Goal: Information Seeking & Learning: Learn about a topic

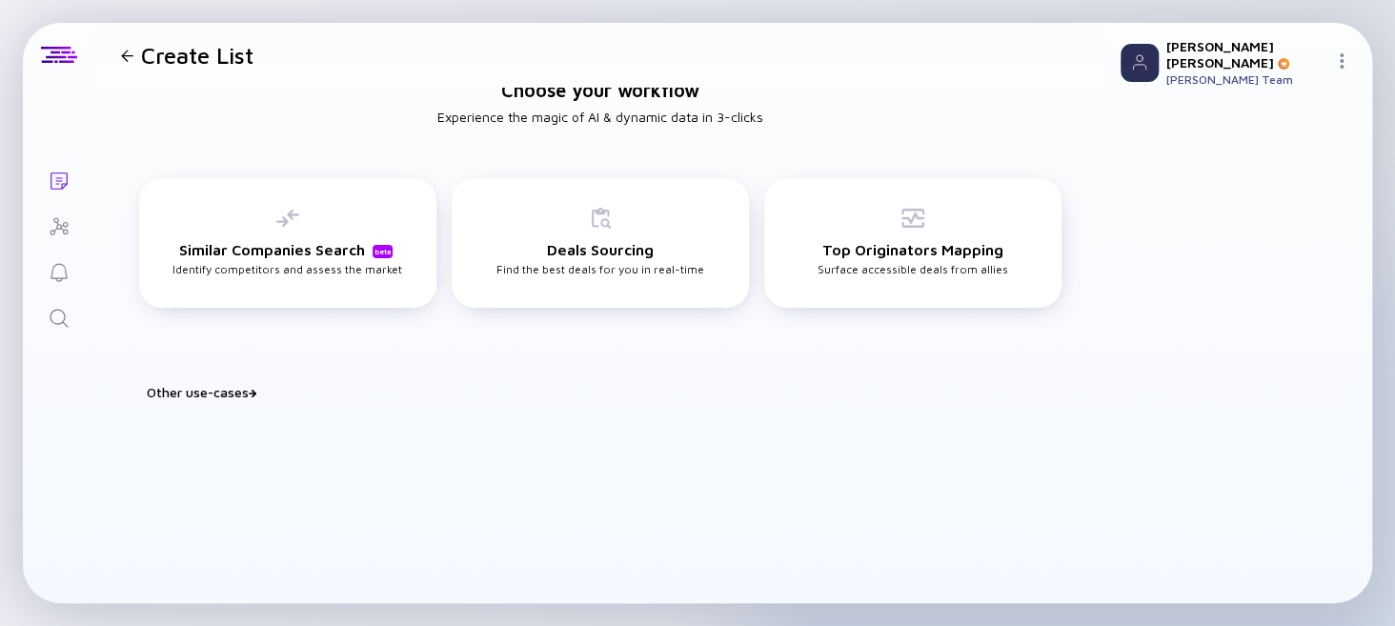
click at [64, 317] on icon "Search" at bounding box center [59, 318] width 18 height 18
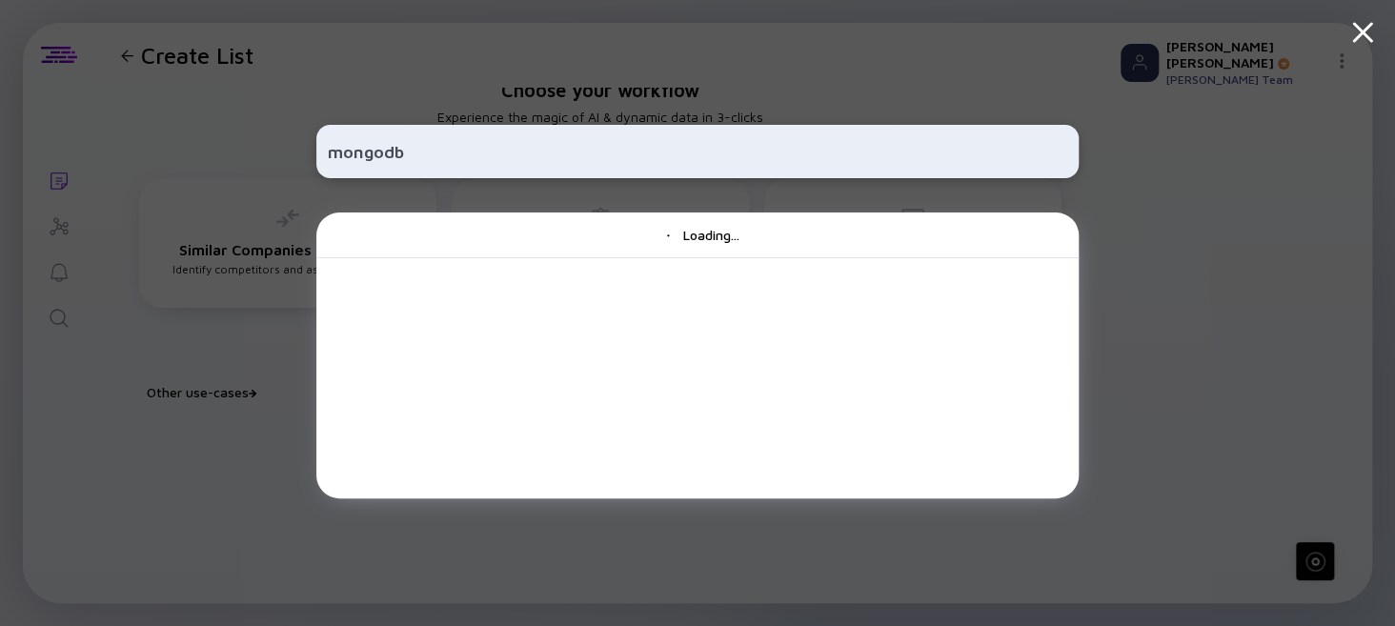
type input "mongodb"
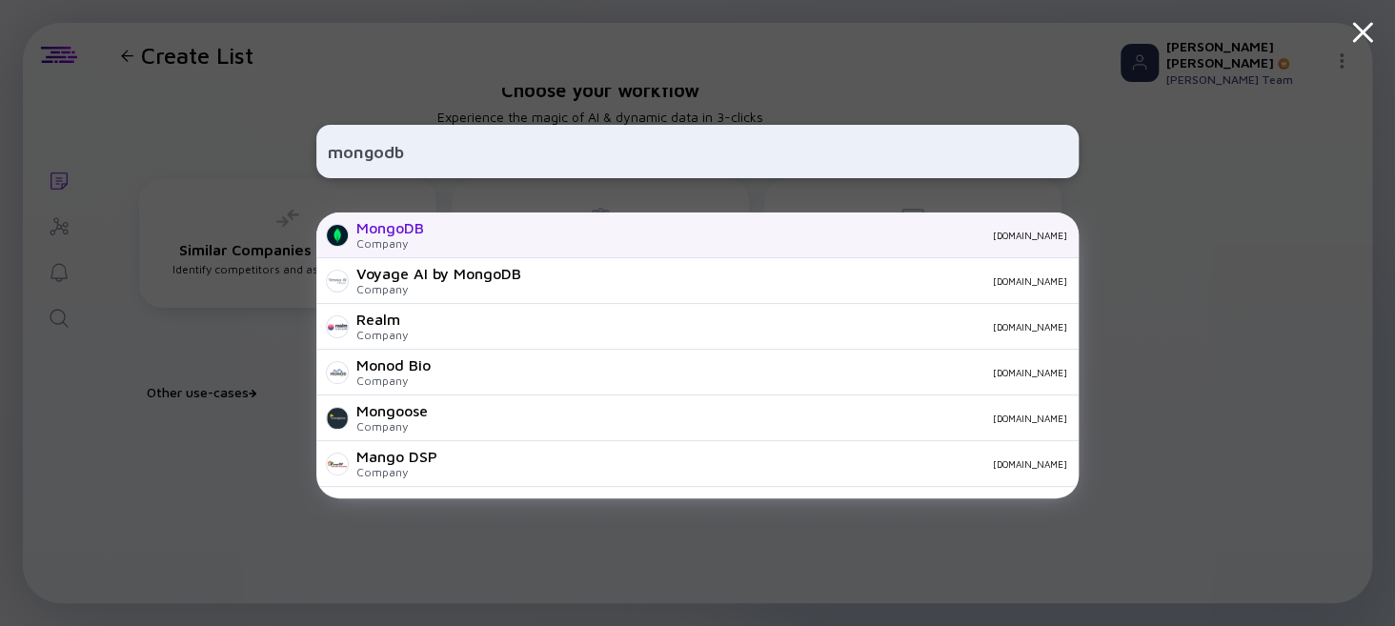
click at [376, 230] on div "MongoDB" at bounding box center [390, 227] width 68 height 17
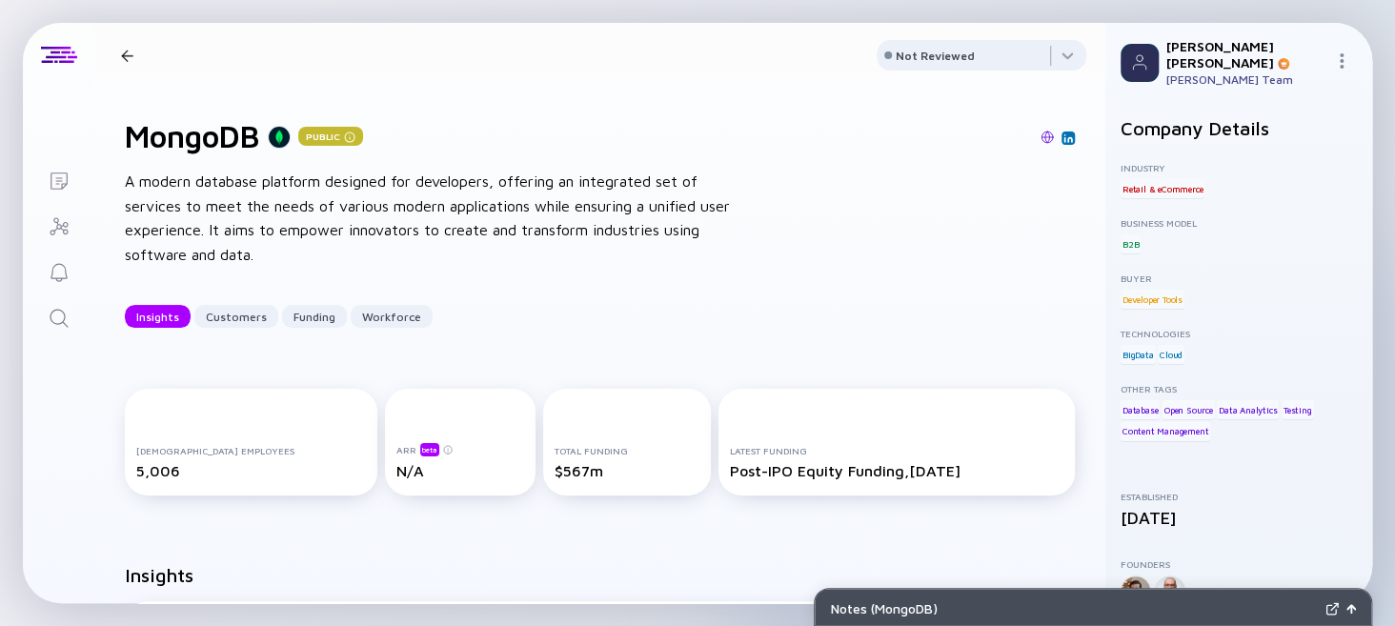
click at [63, 323] on icon "Search" at bounding box center [59, 318] width 23 height 23
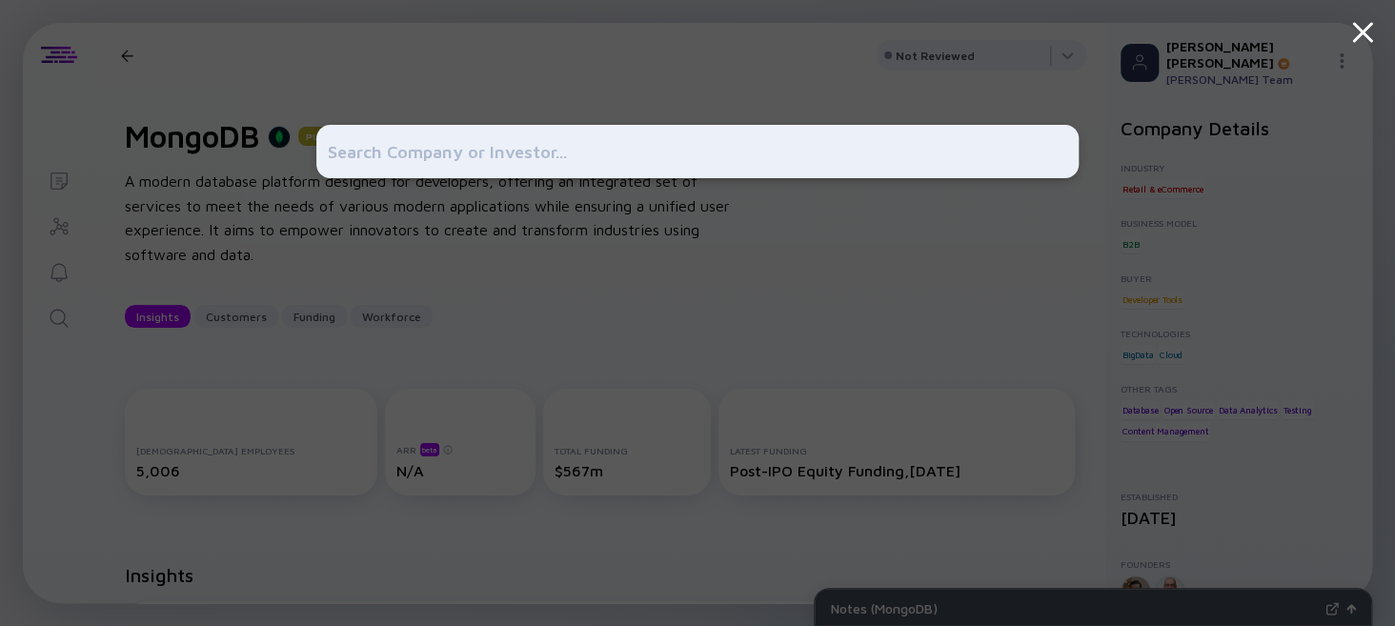
click at [240, 71] on div at bounding box center [697, 313] width 1395 height 626
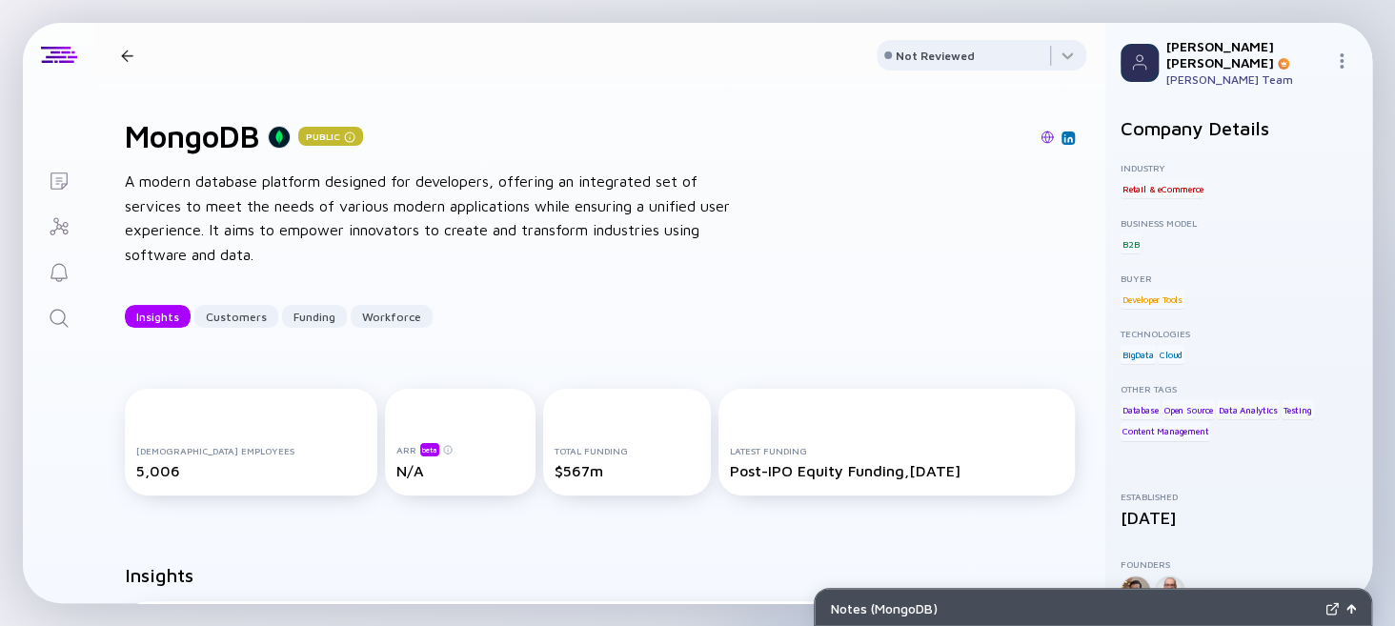
click at [124, 58] on div at bounding box center [127, 56] width 12 height 12
click at [64, 311] on icon "Search" at bounding box center [59, 318] width 23 height 23
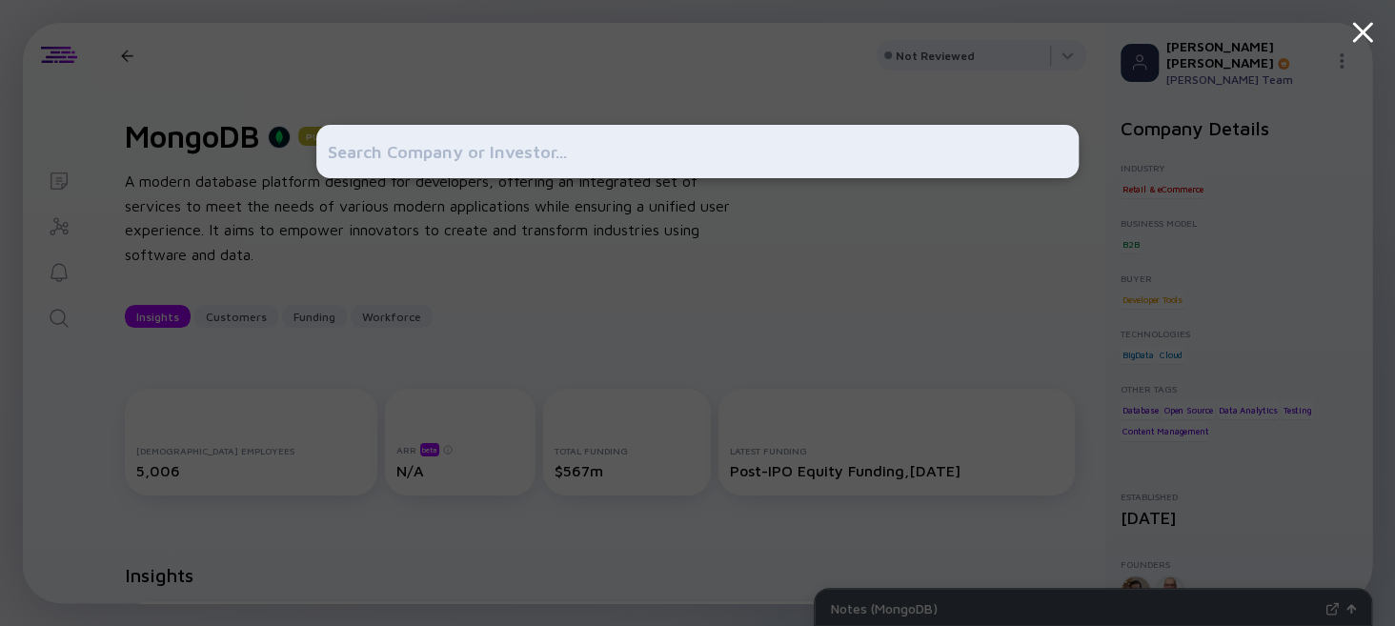
click at [481, 150] on input "text" at bounding box center [698, 151] width 740 height 34
type input "Bonusly"
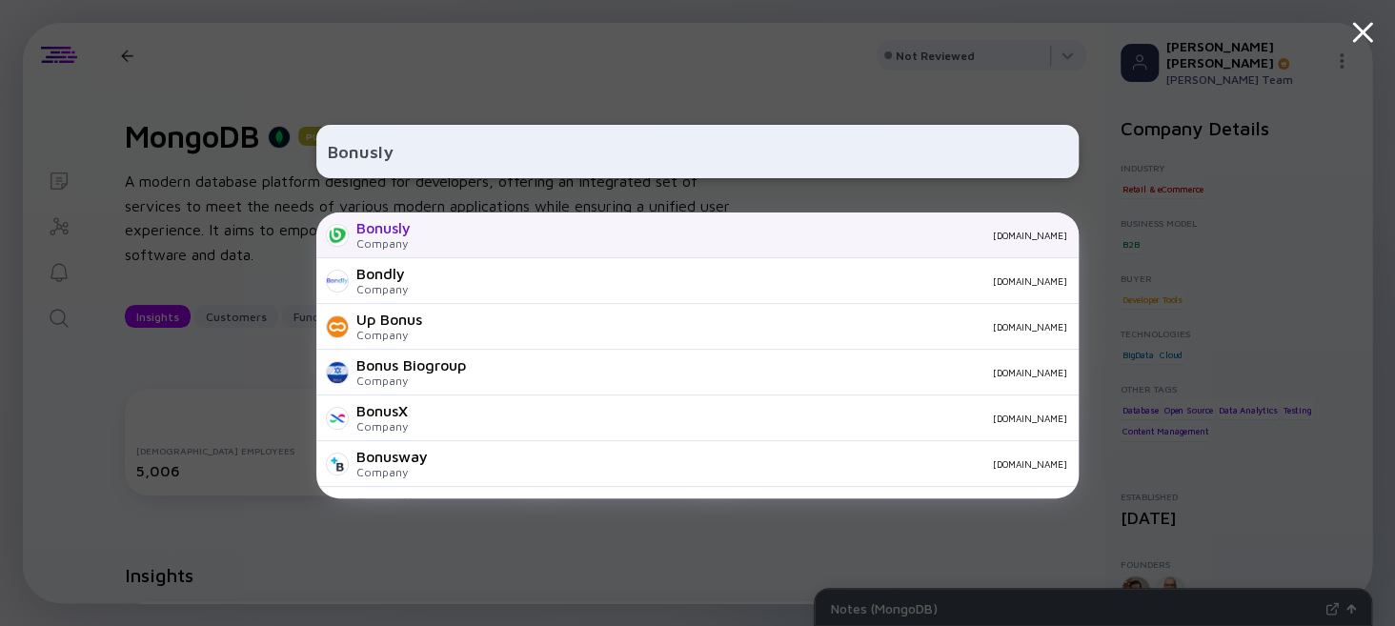
click at [393, 235] on div "Bonusly" at bounding box center [383, 227] width 54 height 17
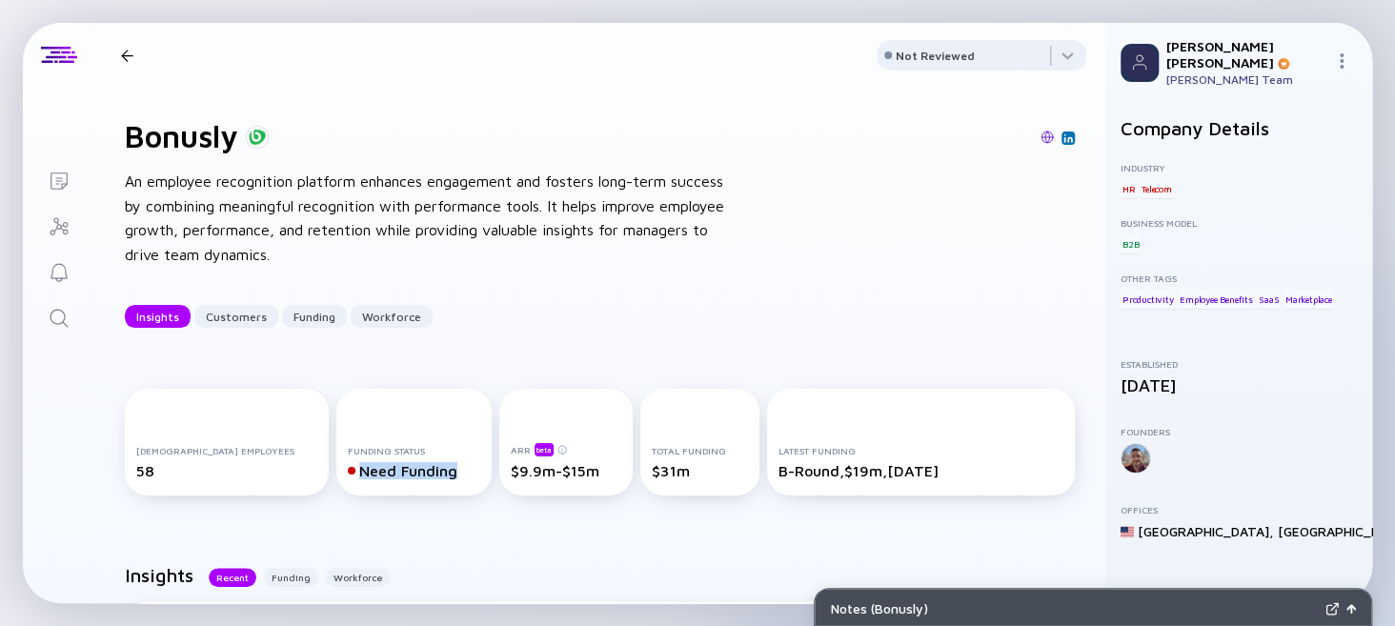
drag, startPoint x: 317, startPoint y: 476, endPoint x: 411, endPoint y: 464, distance: 94.2
click at [411, 464] on div "Need Funding" at bounding box center [414, 470] width 132 height 17
click at [415, 528] on div "[DEMOGRAPHIC_DATA] Employees 58 Funding Status Need Funding ARR beta $9.9m-$15m…" at bounding box center [599, 445] width 1011 height 175
click at [53, 322] on icon "Search" at bounding box center [59, 318] width 18 height 18
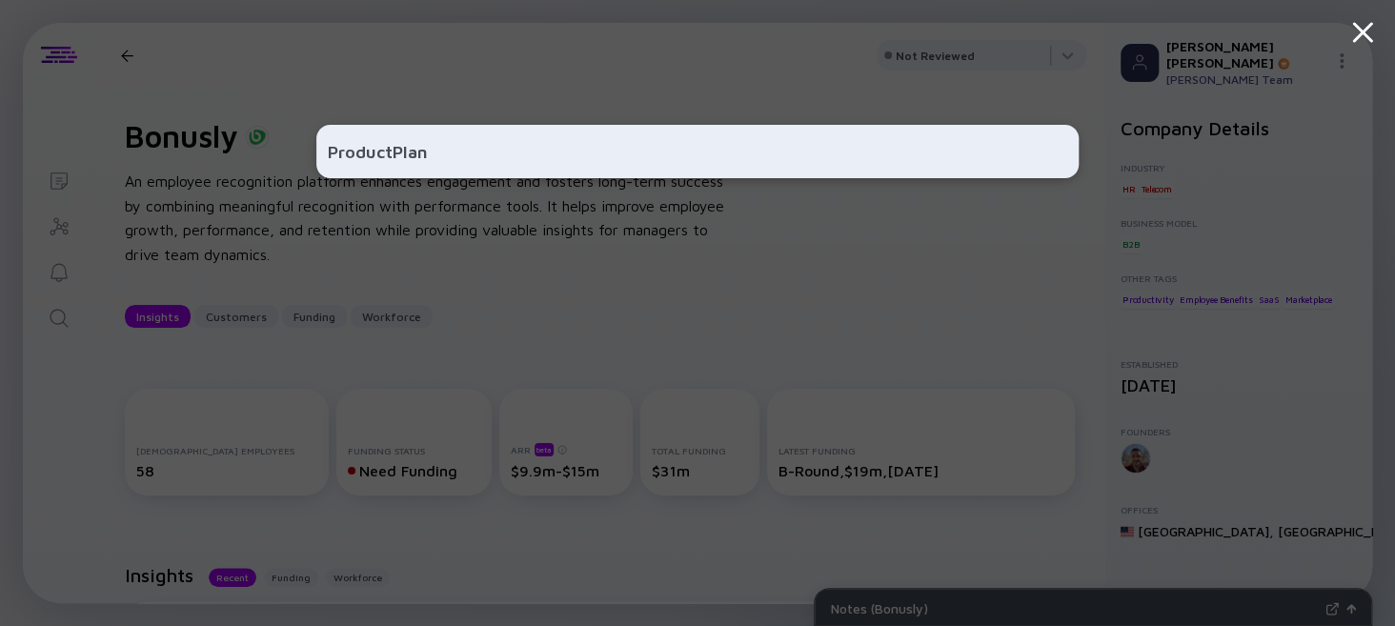
type input "ProductPlan"
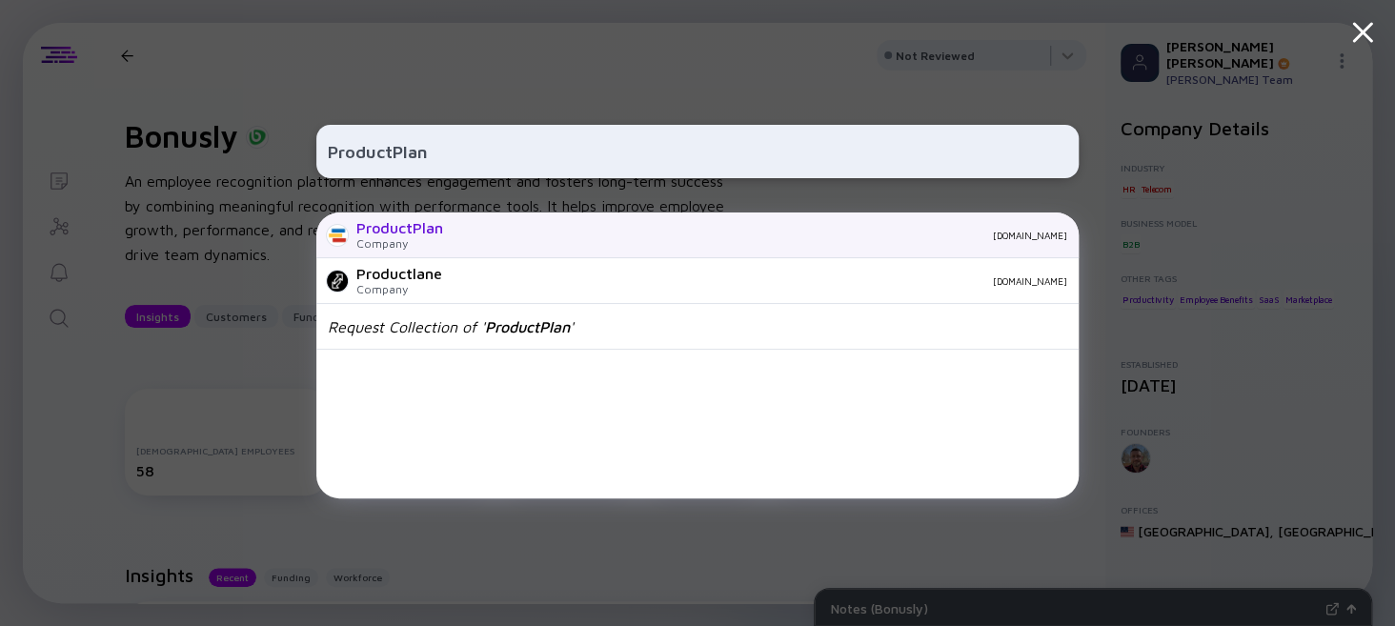
click at [393, 237] on div "Company" at bounding box center [399, 243] width 87 height 14
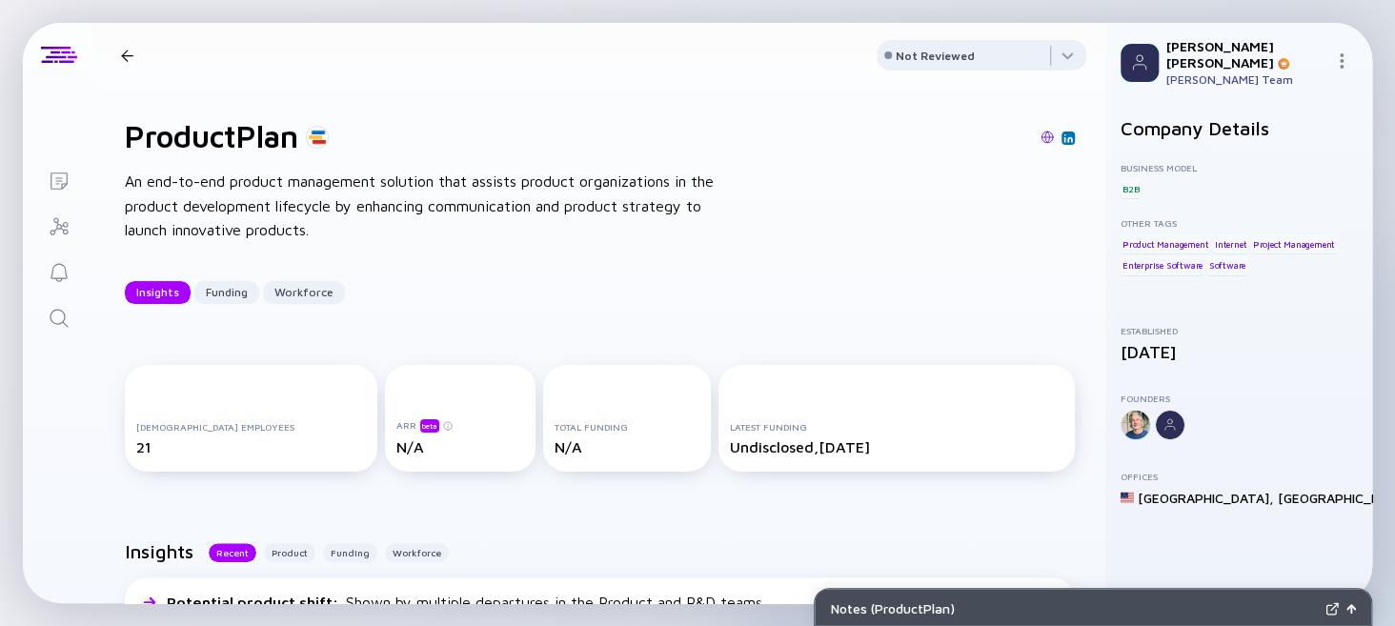
click at [52, 320] on icon "Search" at bounding box center [59, 318] width 23 height 23
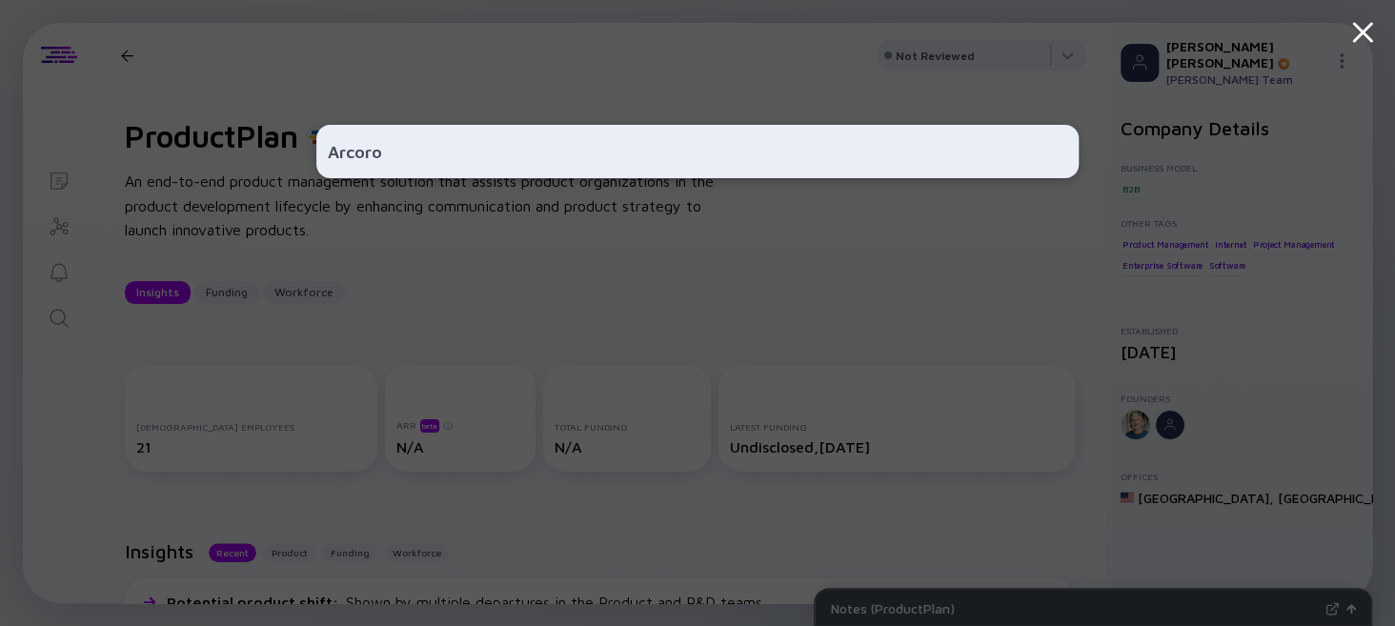
type input "Arcoro"
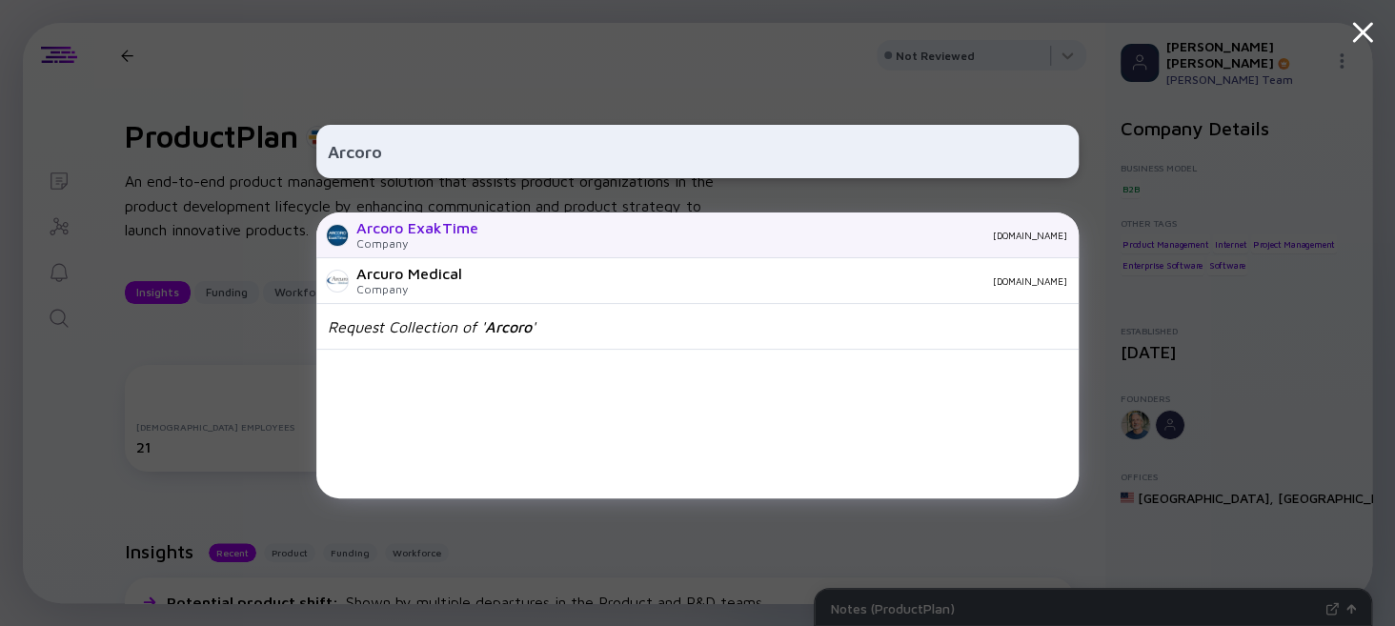
click at [373, 238] on div "Company" at bounding box center [417, 243] width 122 height 14
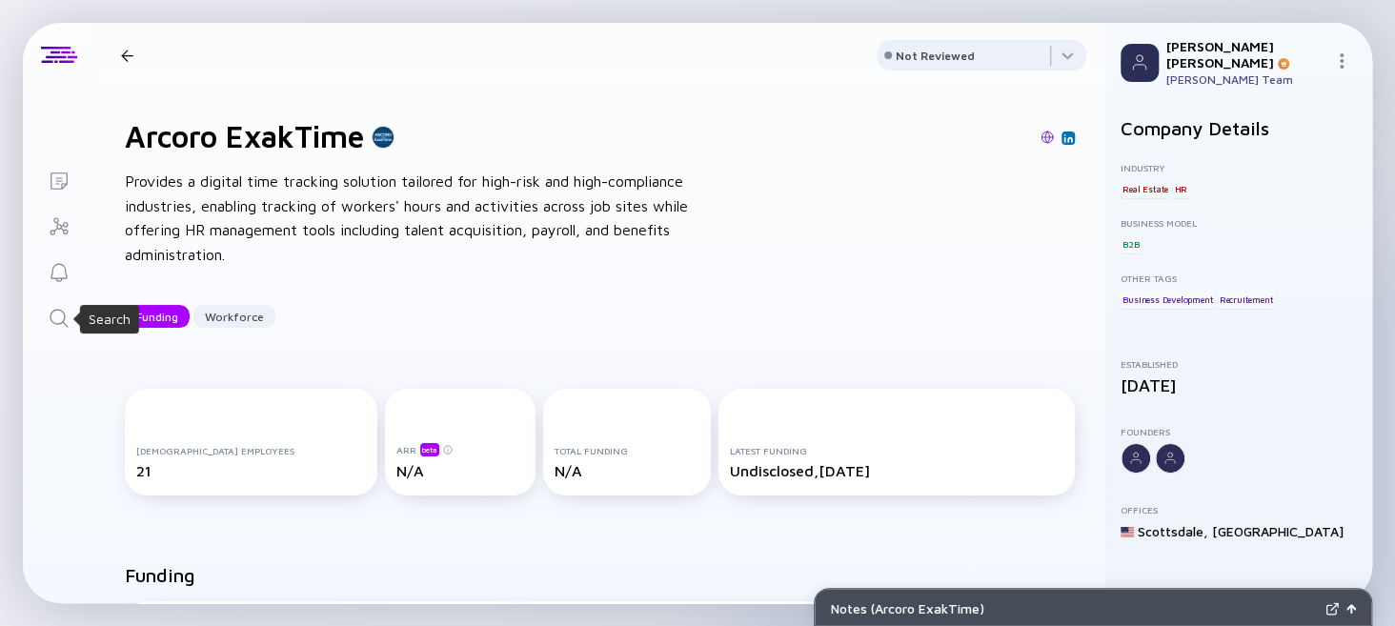
click at [48, 315] on icon "Search" at bounding box center [59, 318] width 23 height 23
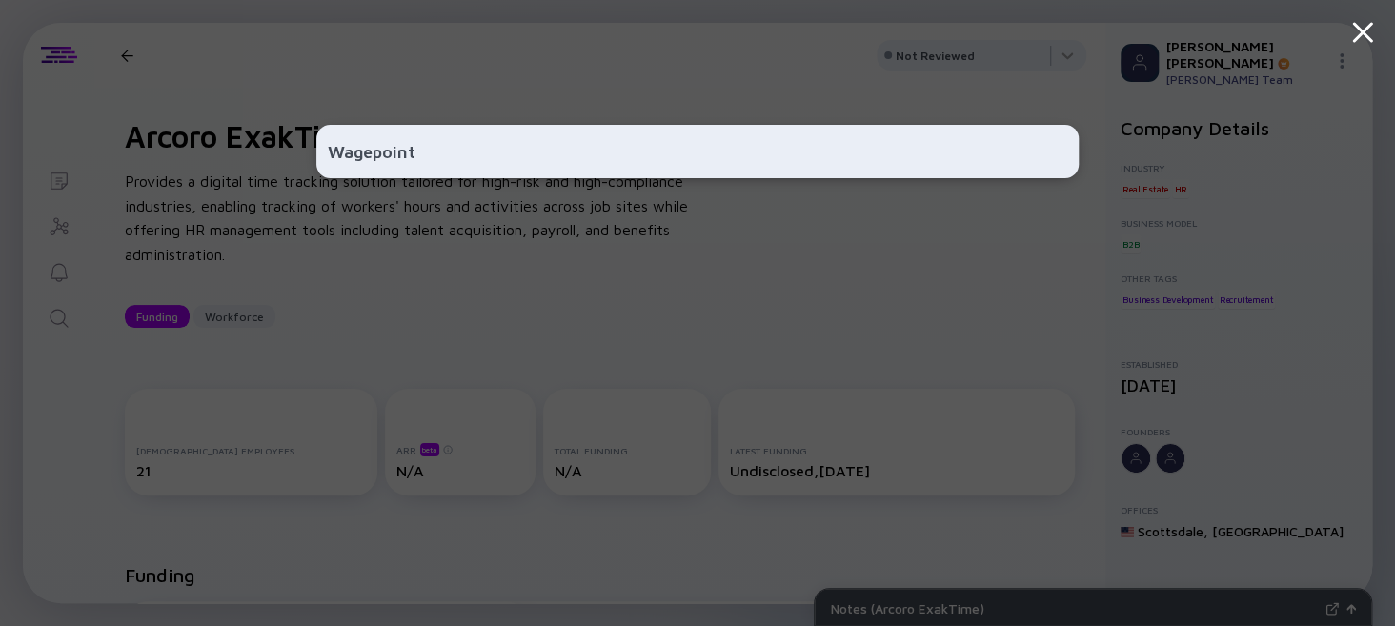
type input "Wagepoint"
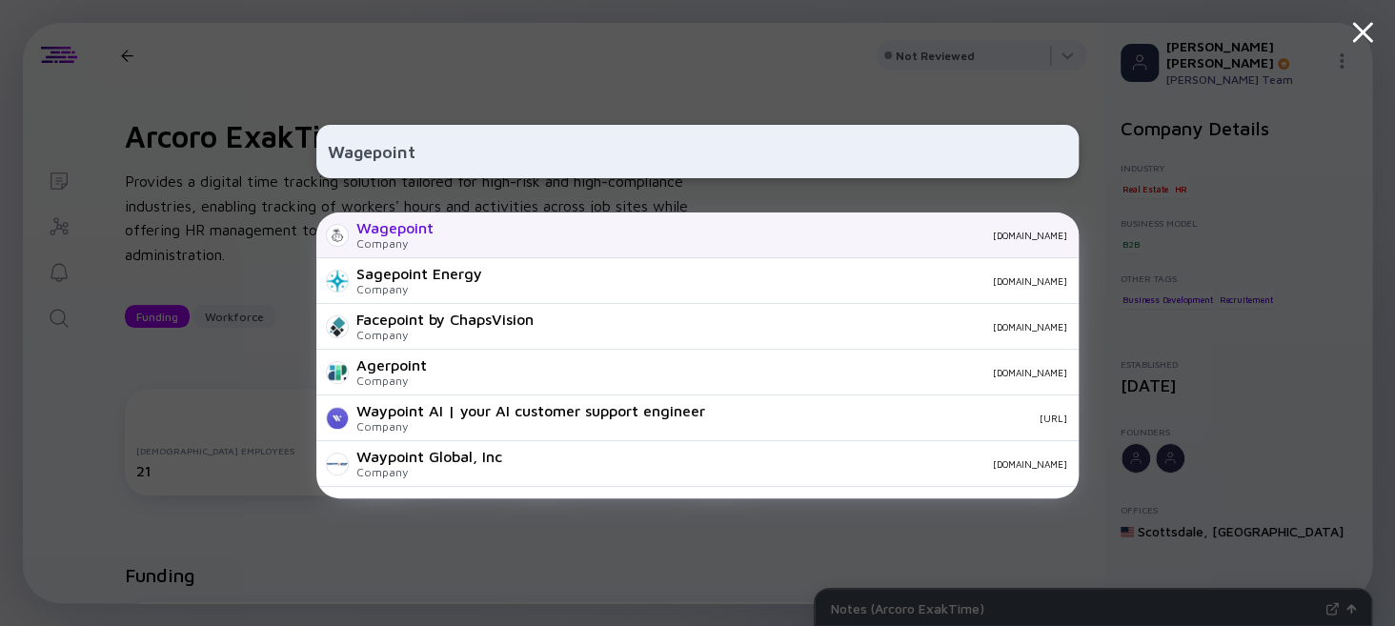
click at [393, 231] on div "Wagepoint" at bounding box center [394, 227] width 77 height 17
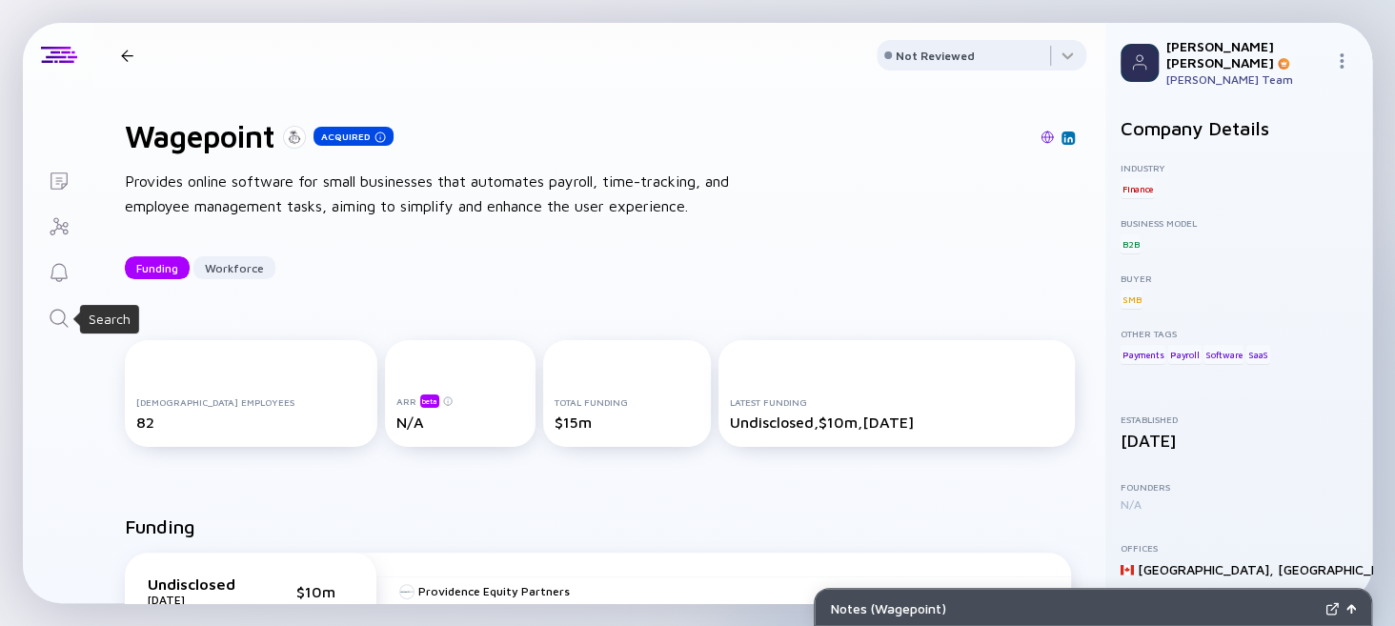
click at [64, 315] on icon "Search" at bounding box center [59, 318] width 18 height 18
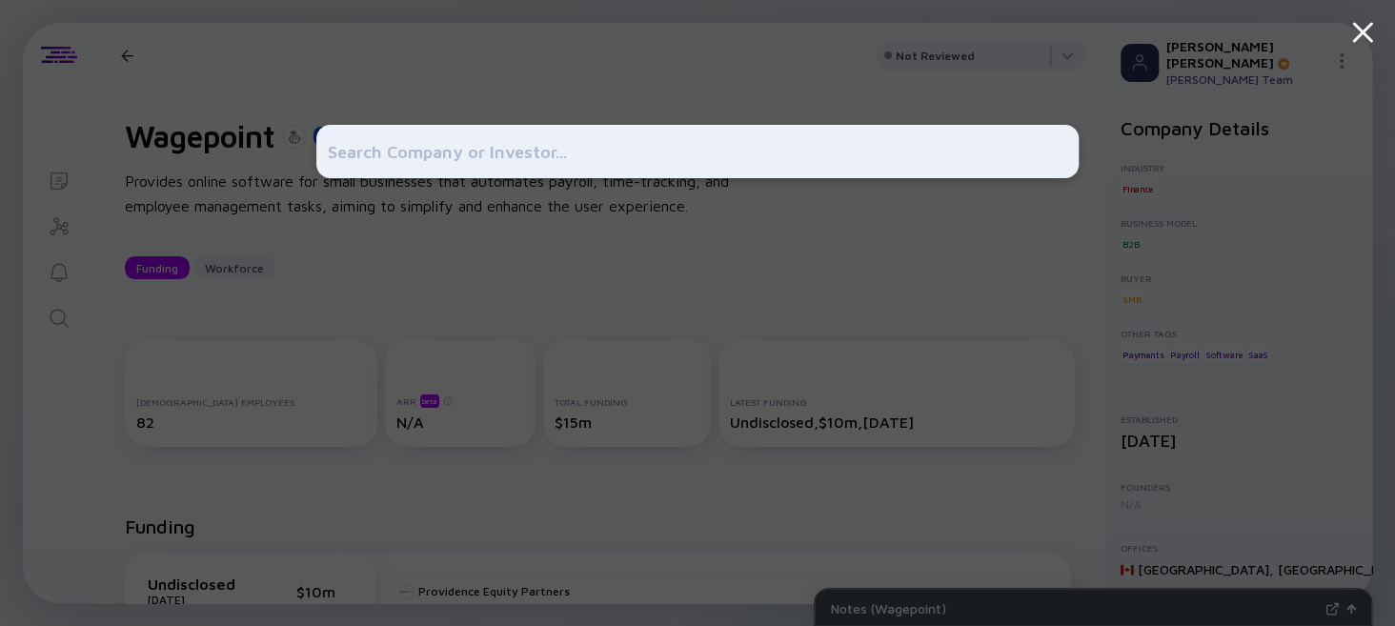
click at [294, 220] on div at bounding box center [697, 313] width 1395 height 626
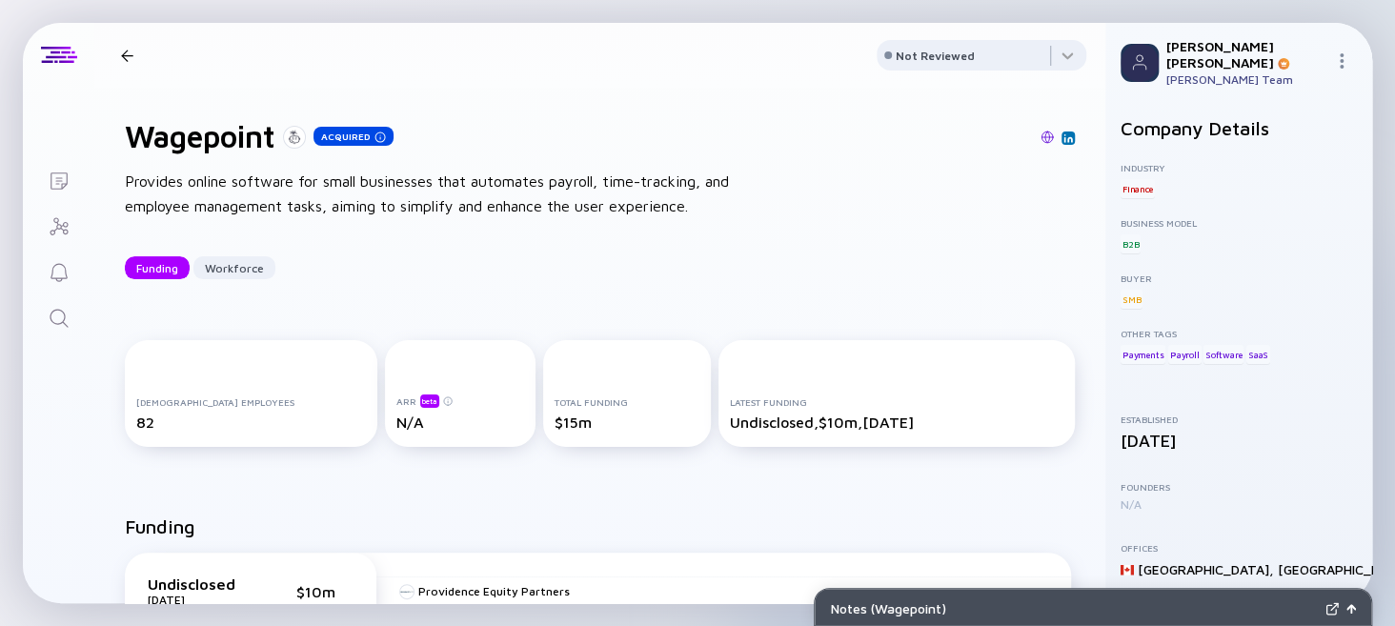
click at [57, 316] on icon "Search" at bounding box center [59, 318] width 23 height 23
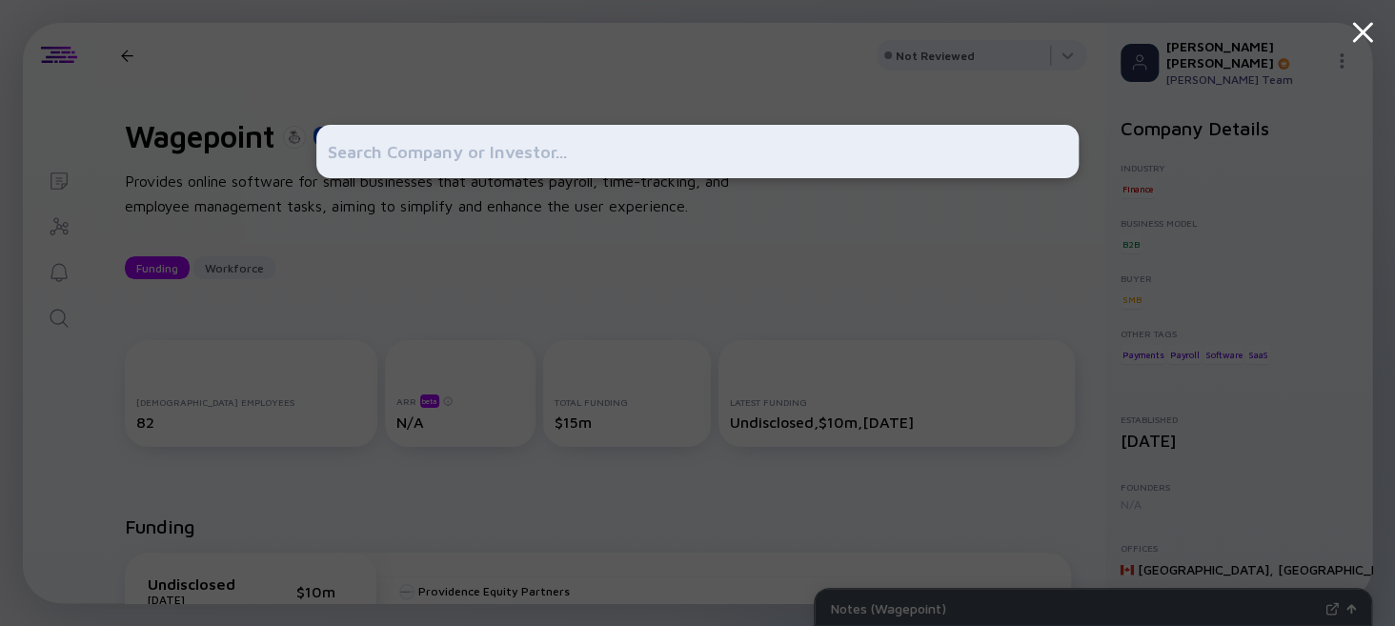
click at [391, 146] on input "text" at bounding box center [698, 151] width 740 height 34
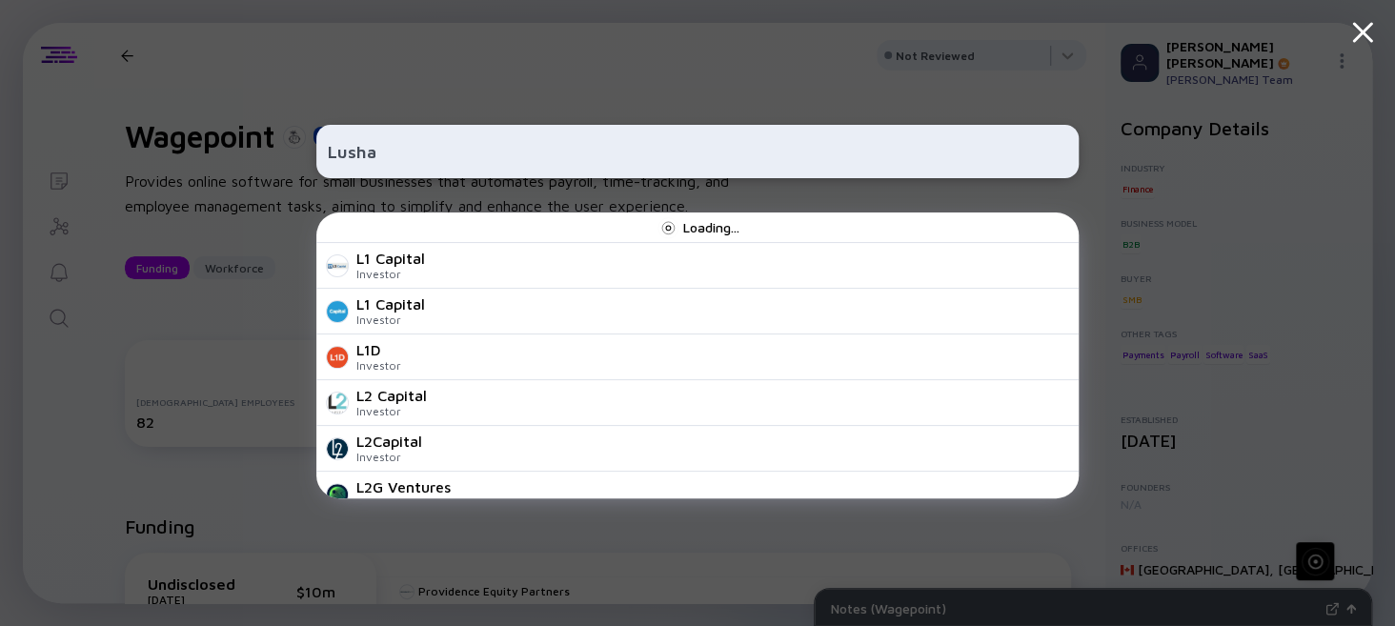
type input "Lusha"
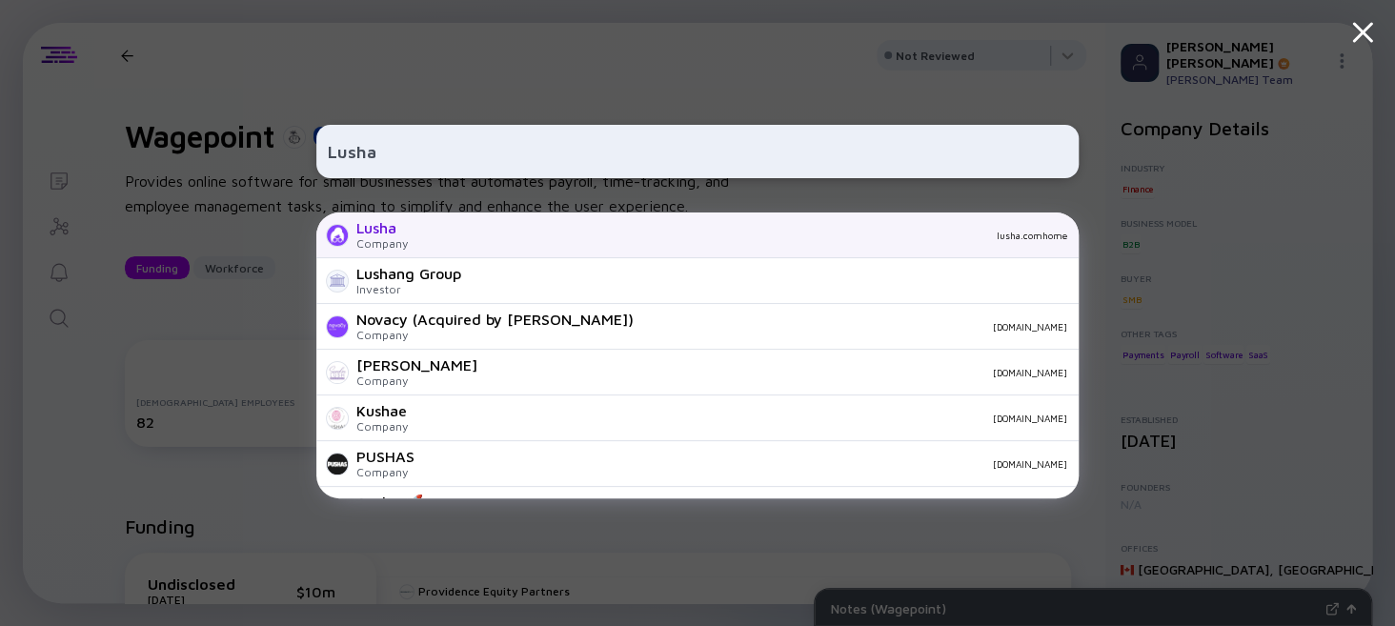
click at [366, 244] on div "Company" at bounding box center [381, 243] width 51 height 14
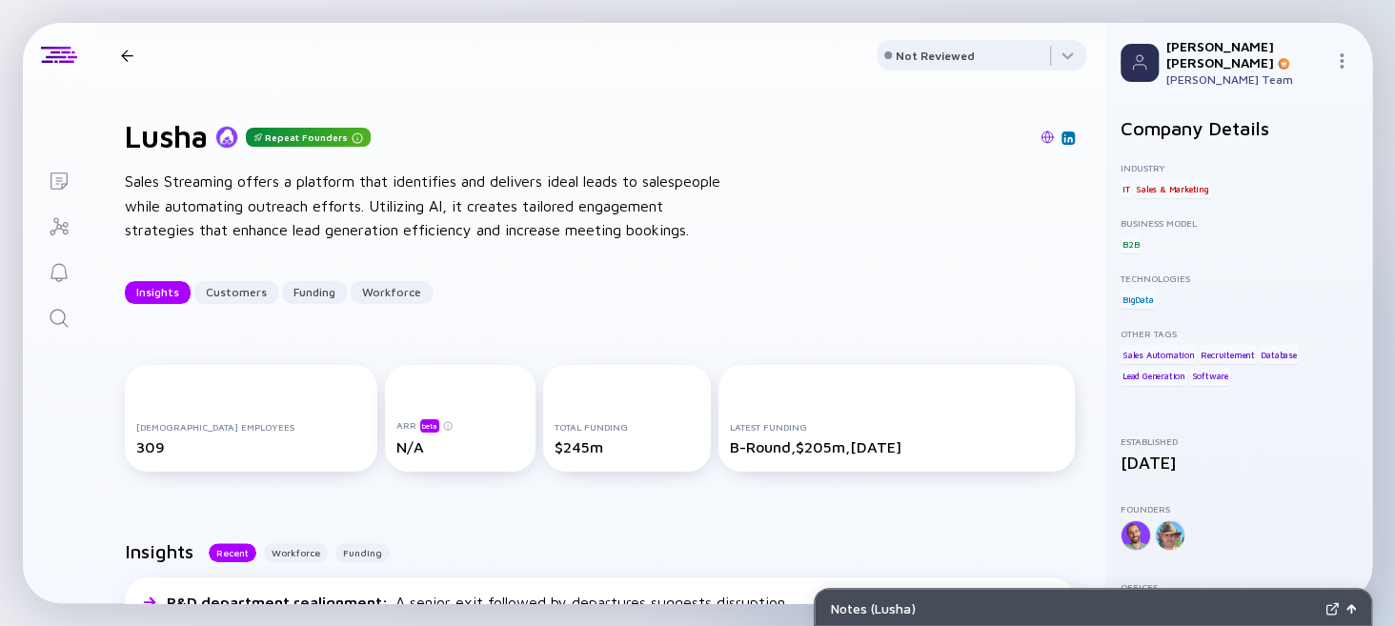
click at [55, 325] on icon "Search" at bounding box center [59, 318] width 23 height 23
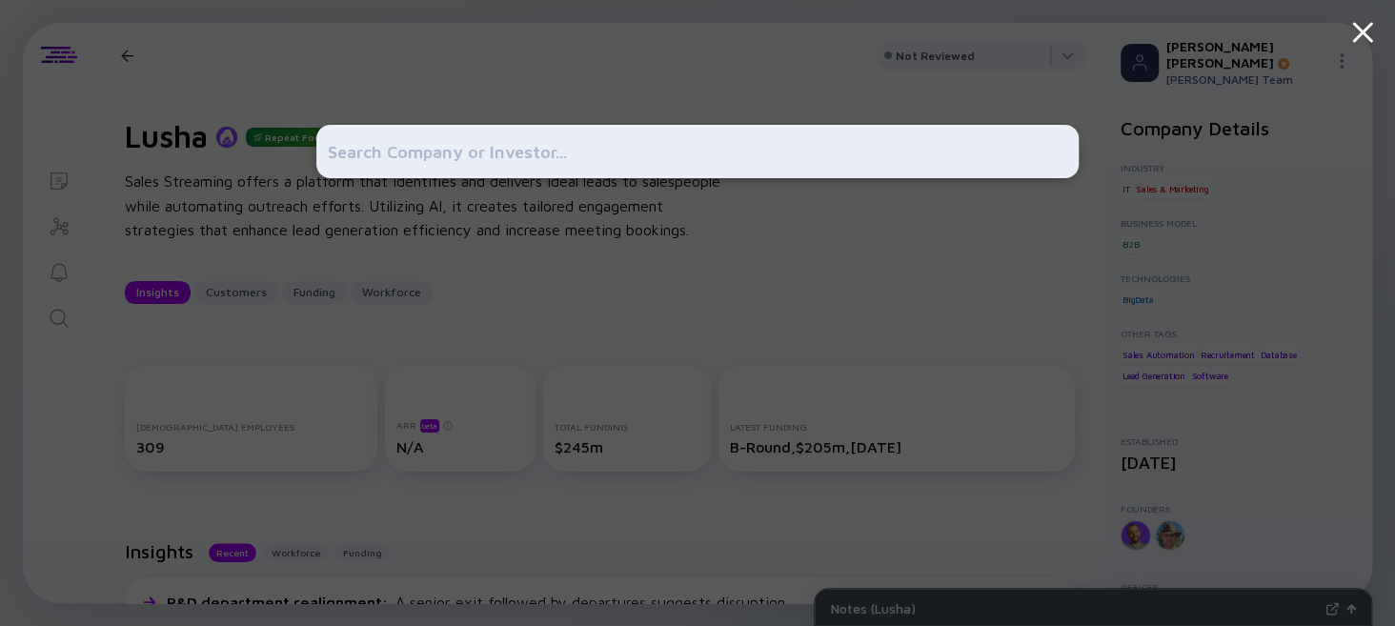
click at [396, 152] on input "text" at bounding box center [698, 151] width 740 height 34
type input "Bombora"
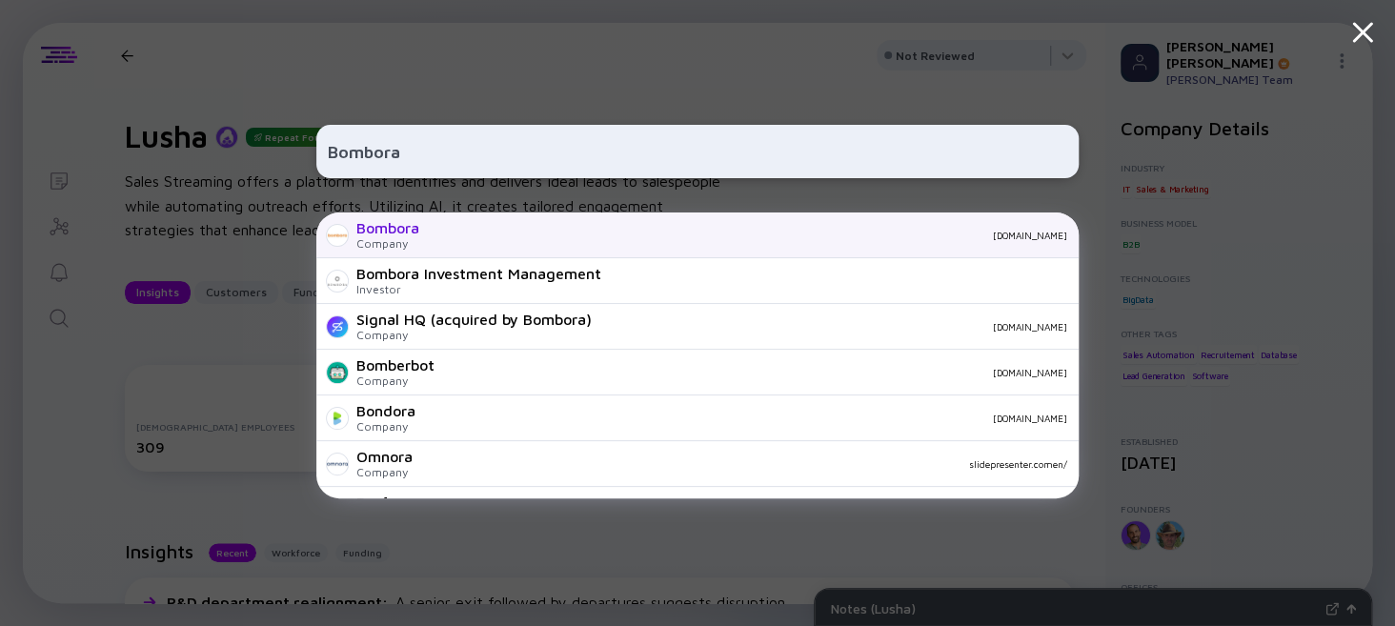
click at [387, 234] on div "Bombora" at bounding box center [387, 227] width 63 height 17
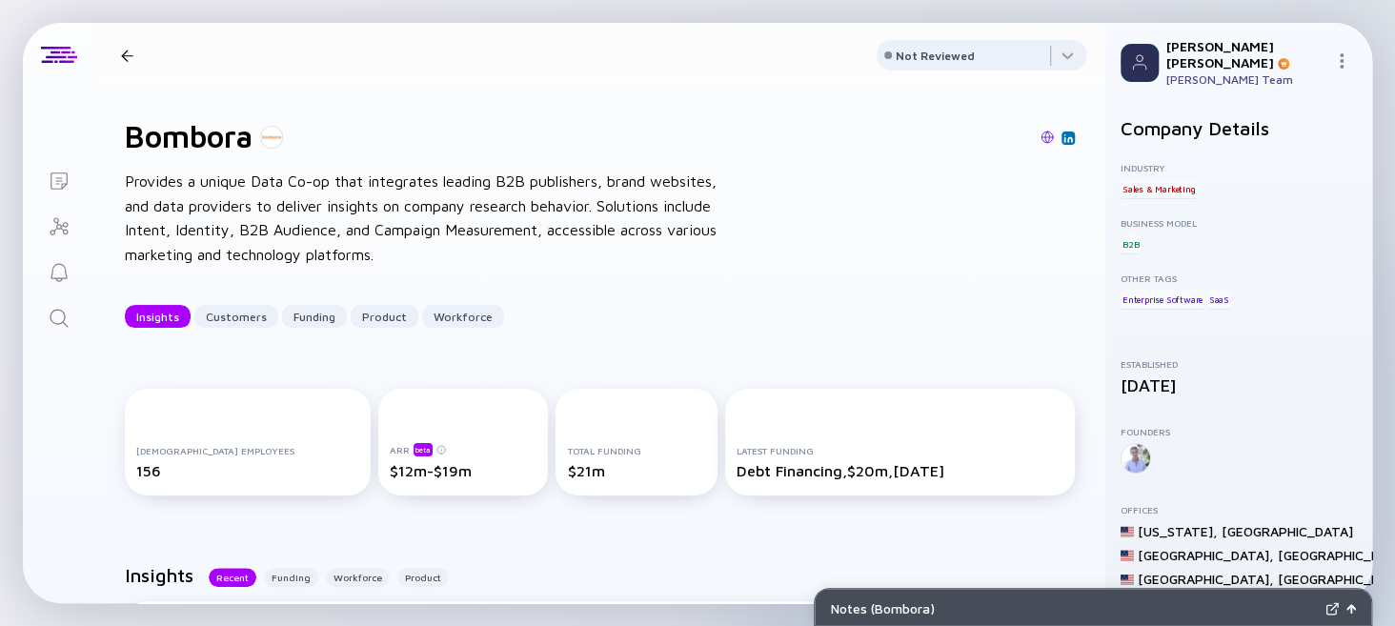
click at [128, 55] on div at bounding box center [127, 56] width 12 height 12
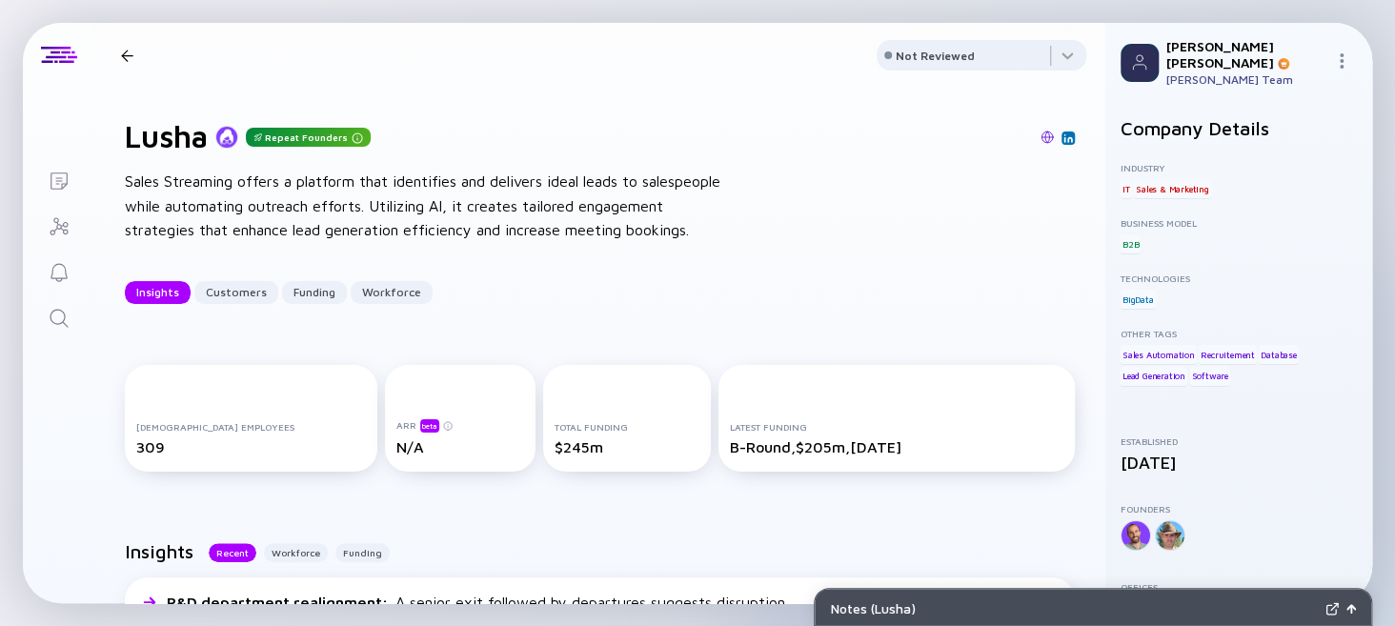
click at [56, 317] on icon "Search" at bounding box center [59, 318] width 23 height 23
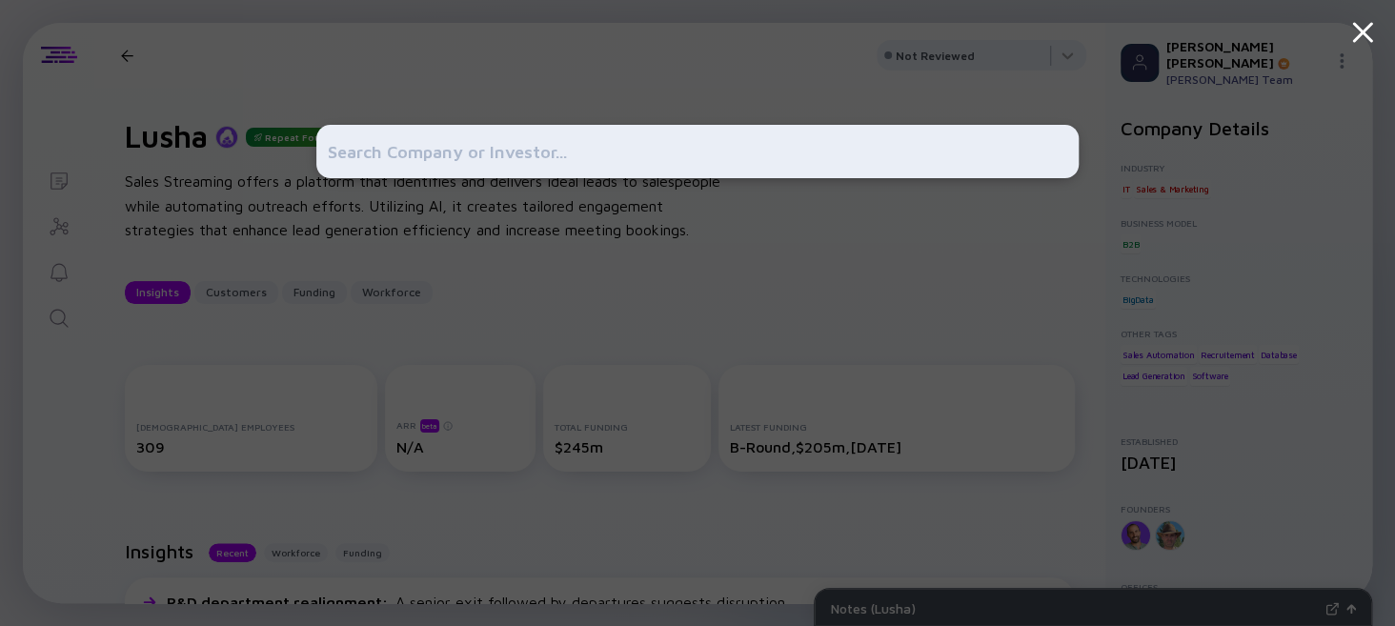
click at [402, 157] on input "text" at bounding box center [698, 151] width 740 height 34
click at [1363, 30] on icon at bounding box center [1363, 32] width 34 height 34
